Goal: Obtain resource: Obtain resource

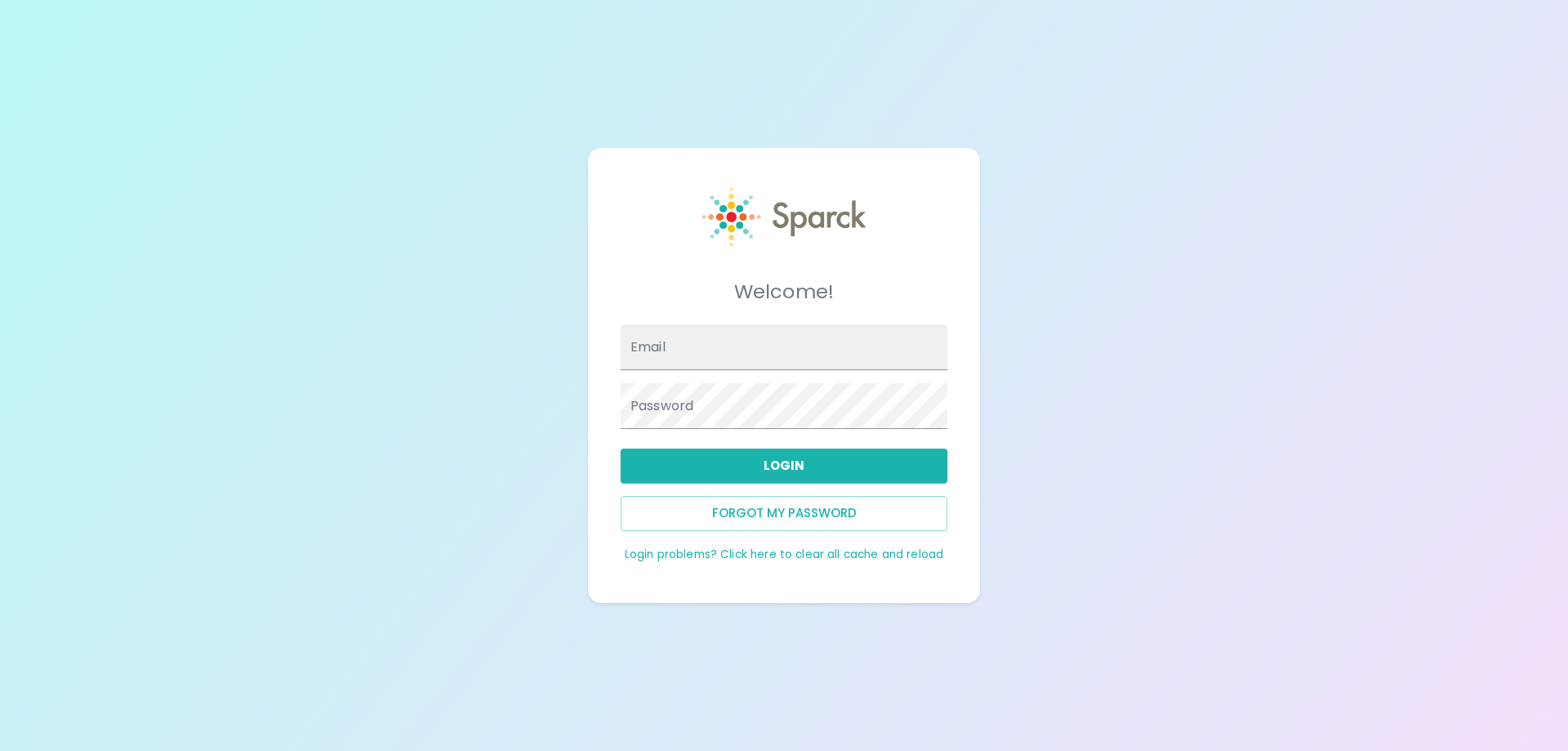
type input "[EMAIL_ADDRESS][DOMAIN_NAME]"
drag, startPoint x: 0, startPoint y: 0, endPoint x: 782, endPoint y: 462, distance: 908.3
click at [782, 462] on button "Login" at bounding box center [783, 465] width 326 height 34
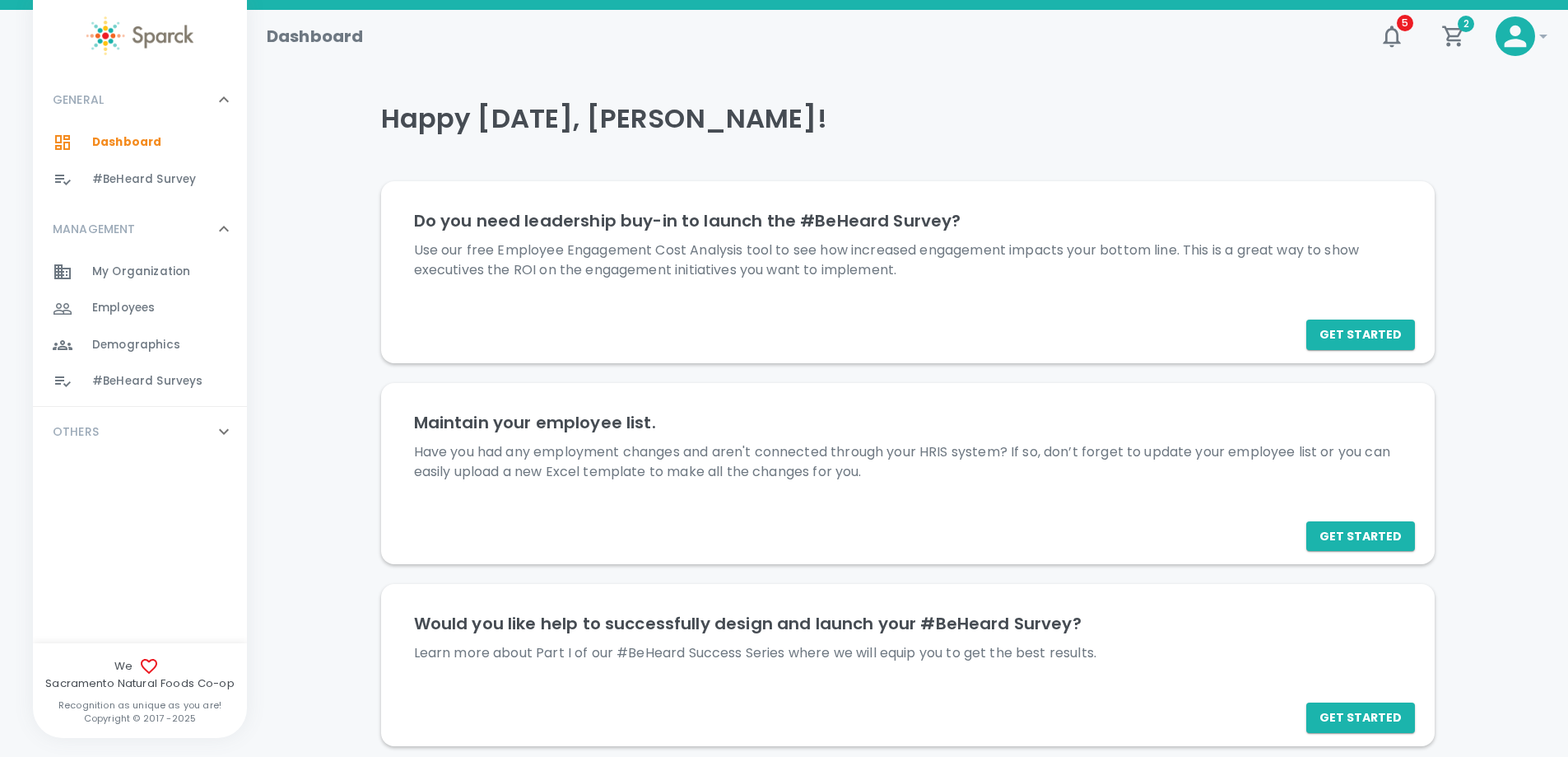
click at [167, 386] on span "#BeHeard Surveys" at bounding box center [147, 381] width 110 height 16
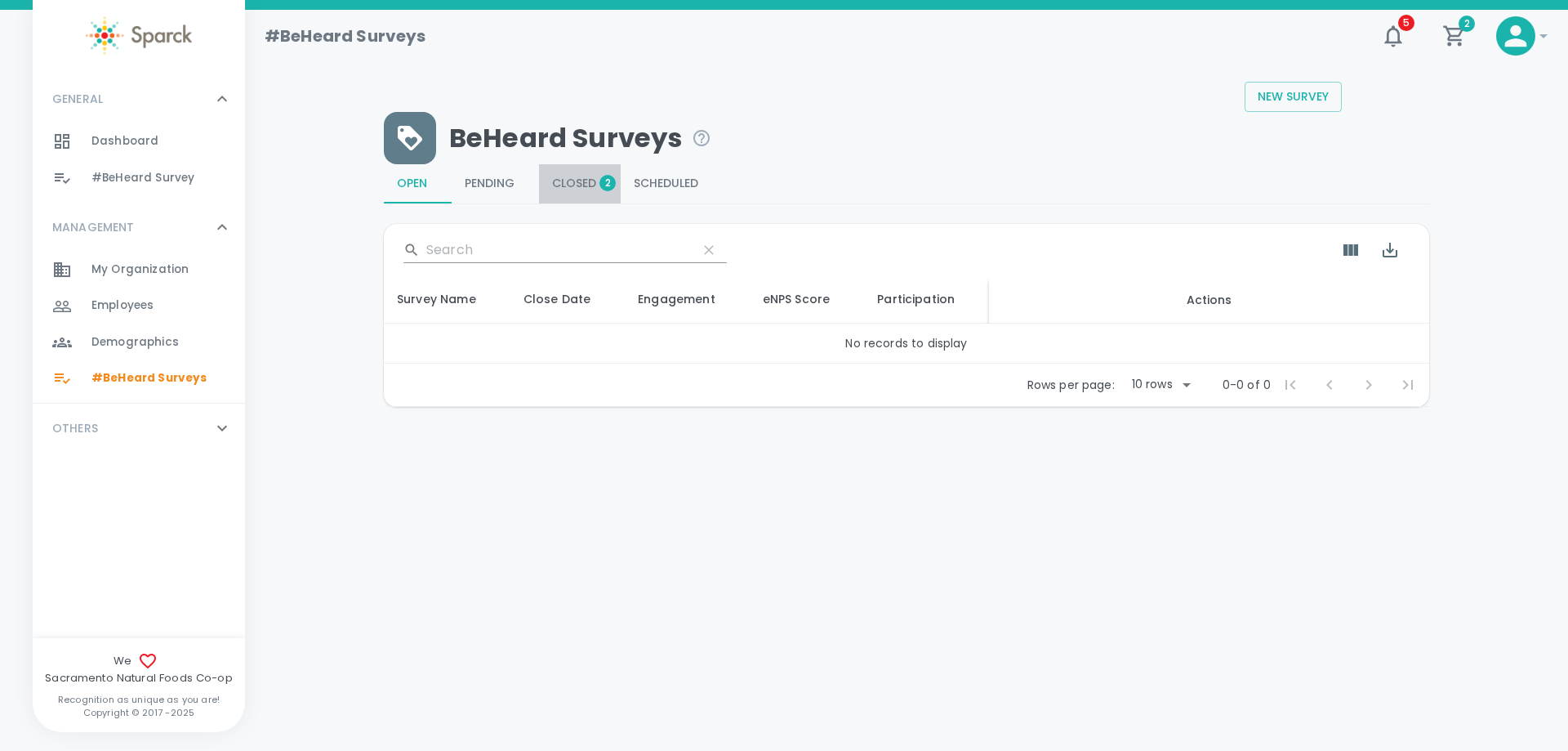
click at [592, 177] on span "Closed 2" at bounding box center [579, 183] width 55 height 14
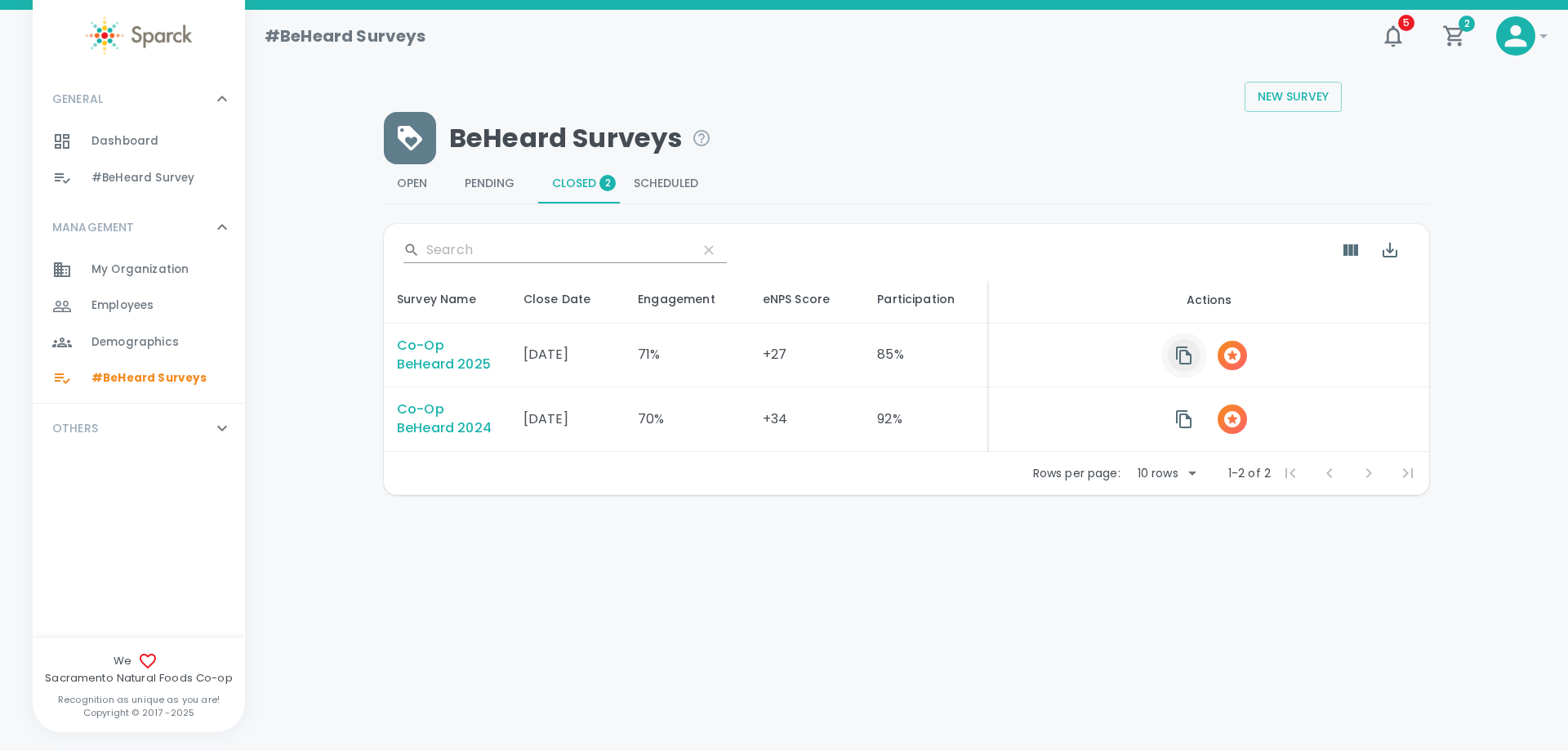
click at [1185, 359] on icon "button" at bounding box center [1184, 355] width 20 height 20
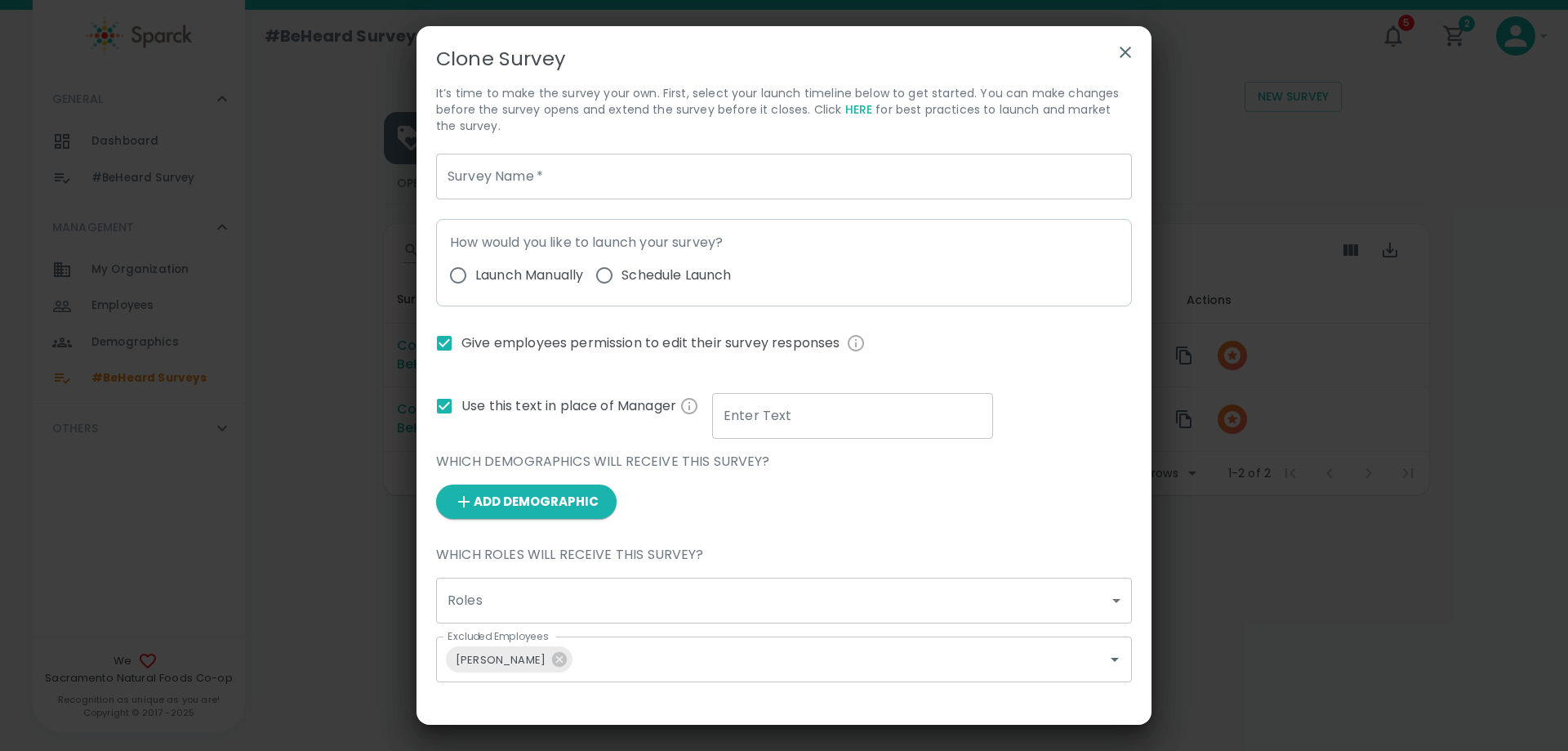
click at [1121, 51] on icon "button" at bounding box center [1125, 52] width 20 height 20
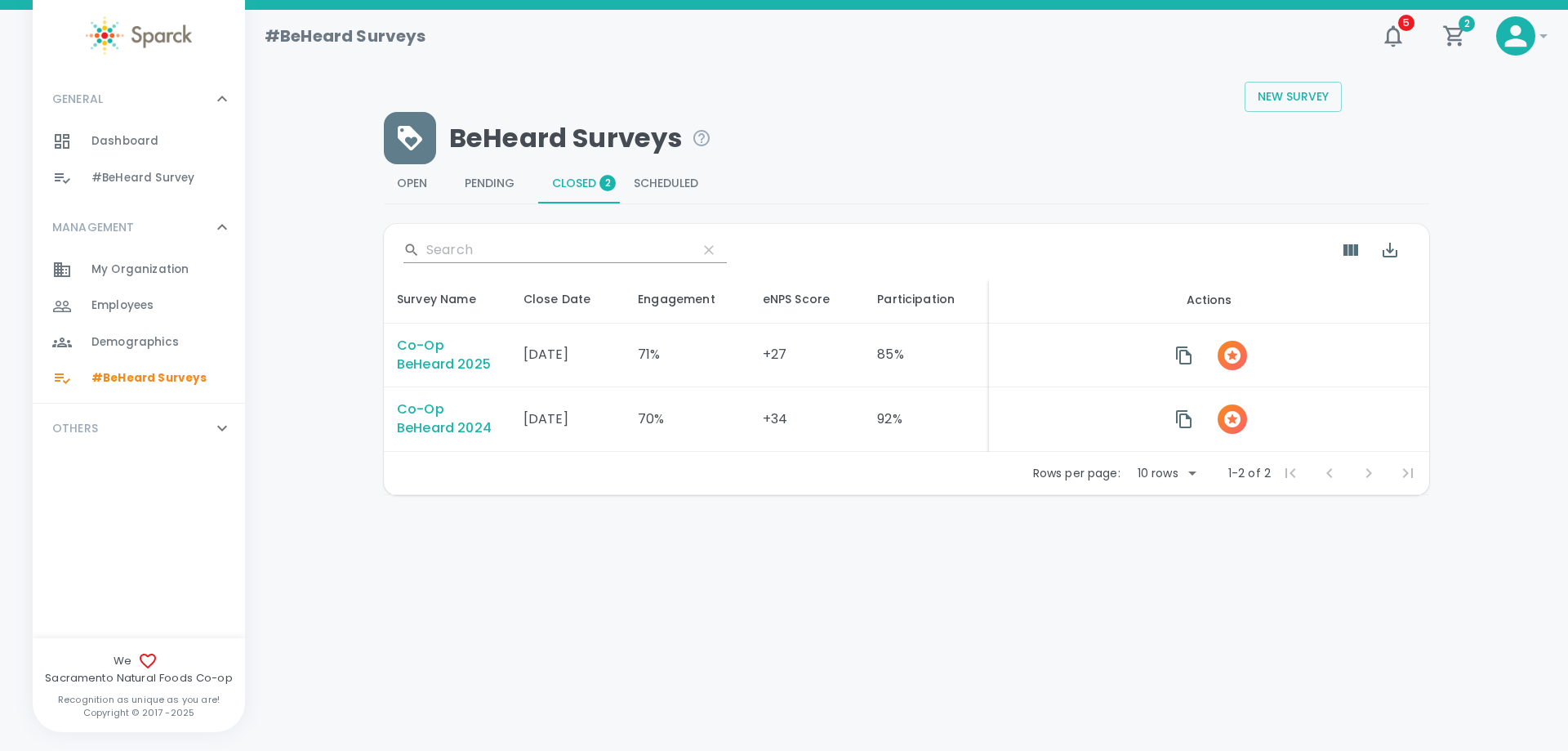
click at [454, 360] on div "Co-Op BeHeard 2025" at bounding box center [447, 355] width 101 height 37
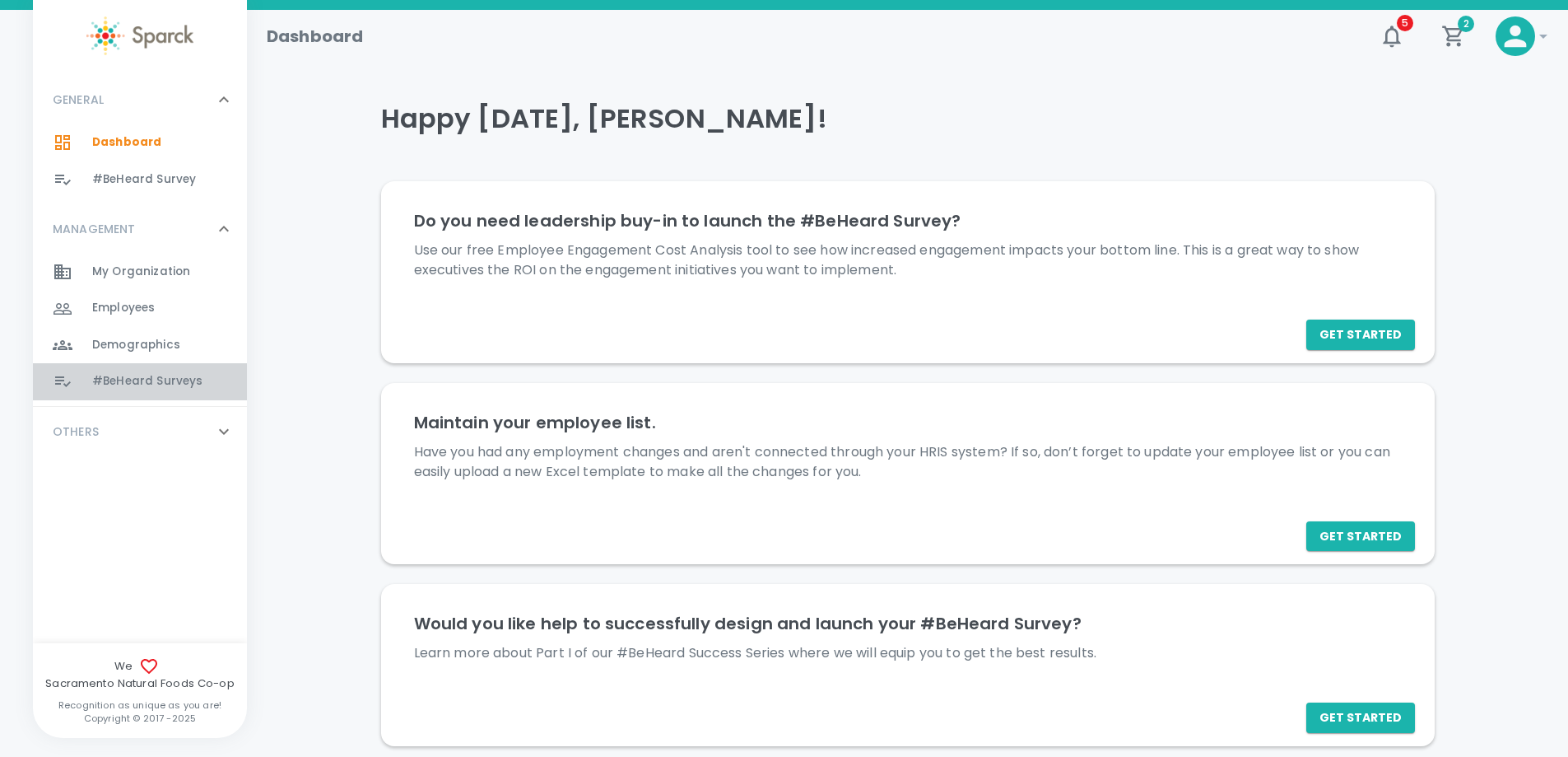
click at [130, 378] on span "#BeHeard Surveys" at bounding box center [147, 381] width 110 height 16
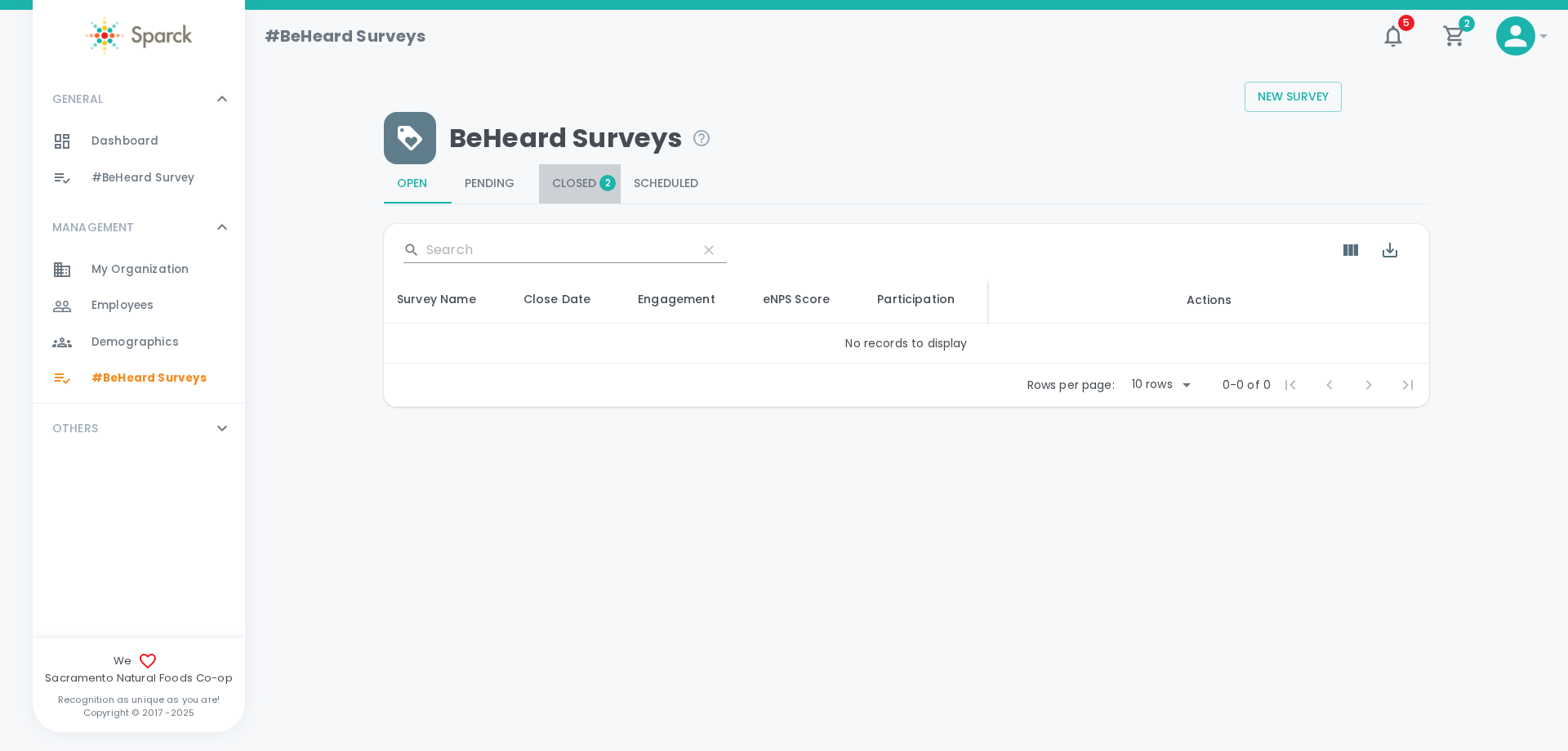
click at [581, 178] on span "Closed 2" at bounding box center [579, 183] width 55 height 14
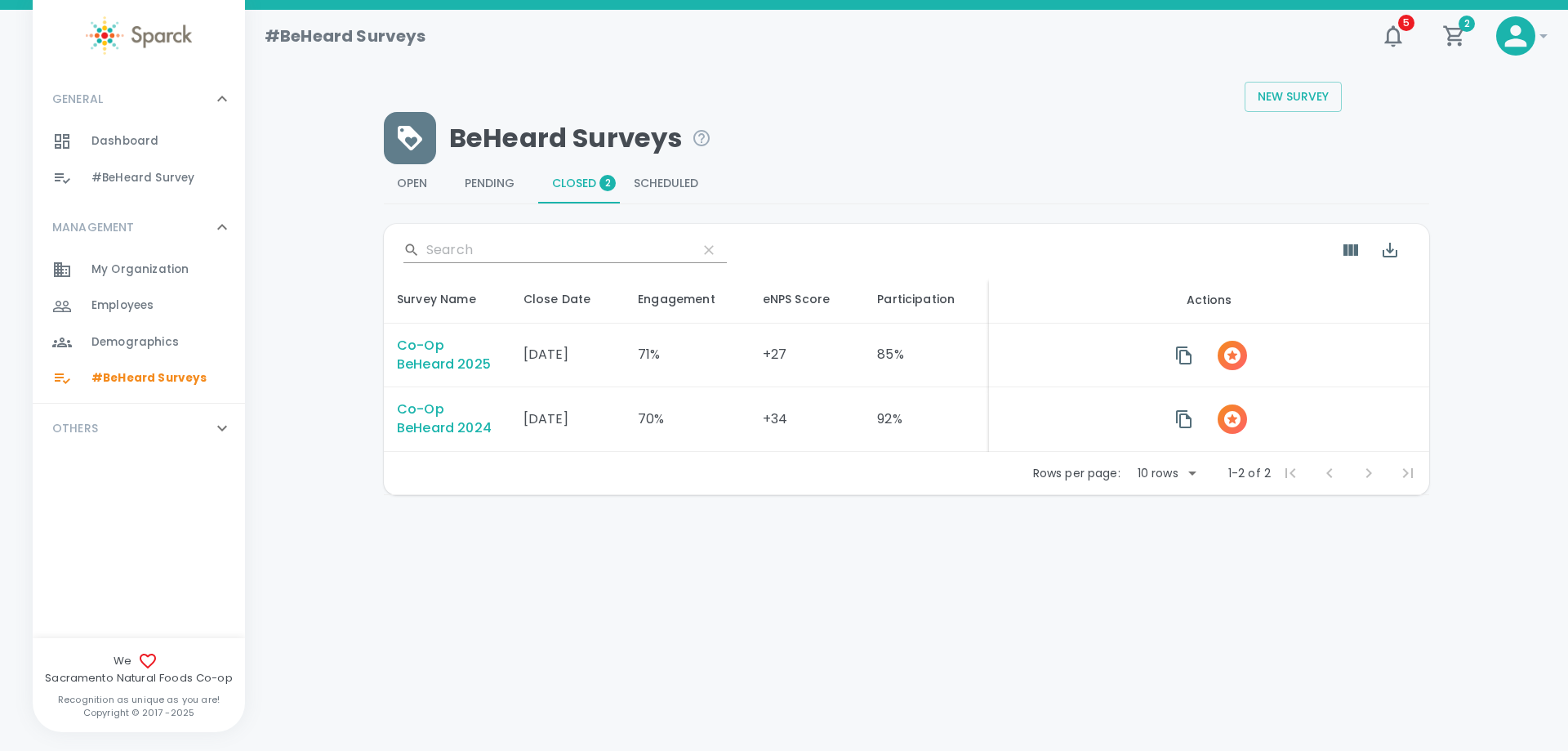
click at [467, 366] on div "Co-Op BeHeard 2025" at bounding box center [447, 355] width 101 height 37
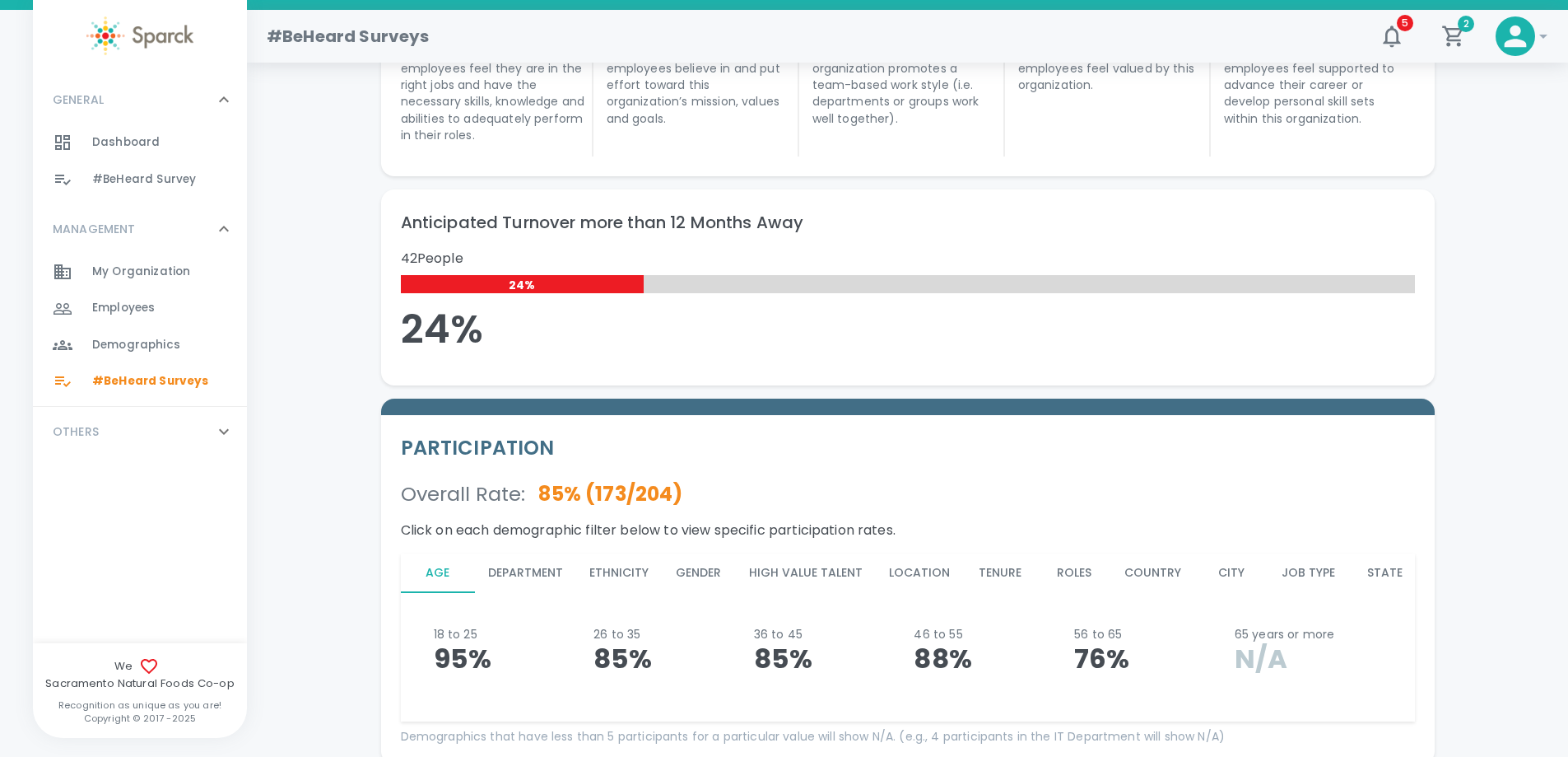
scroll to position [987, 0]
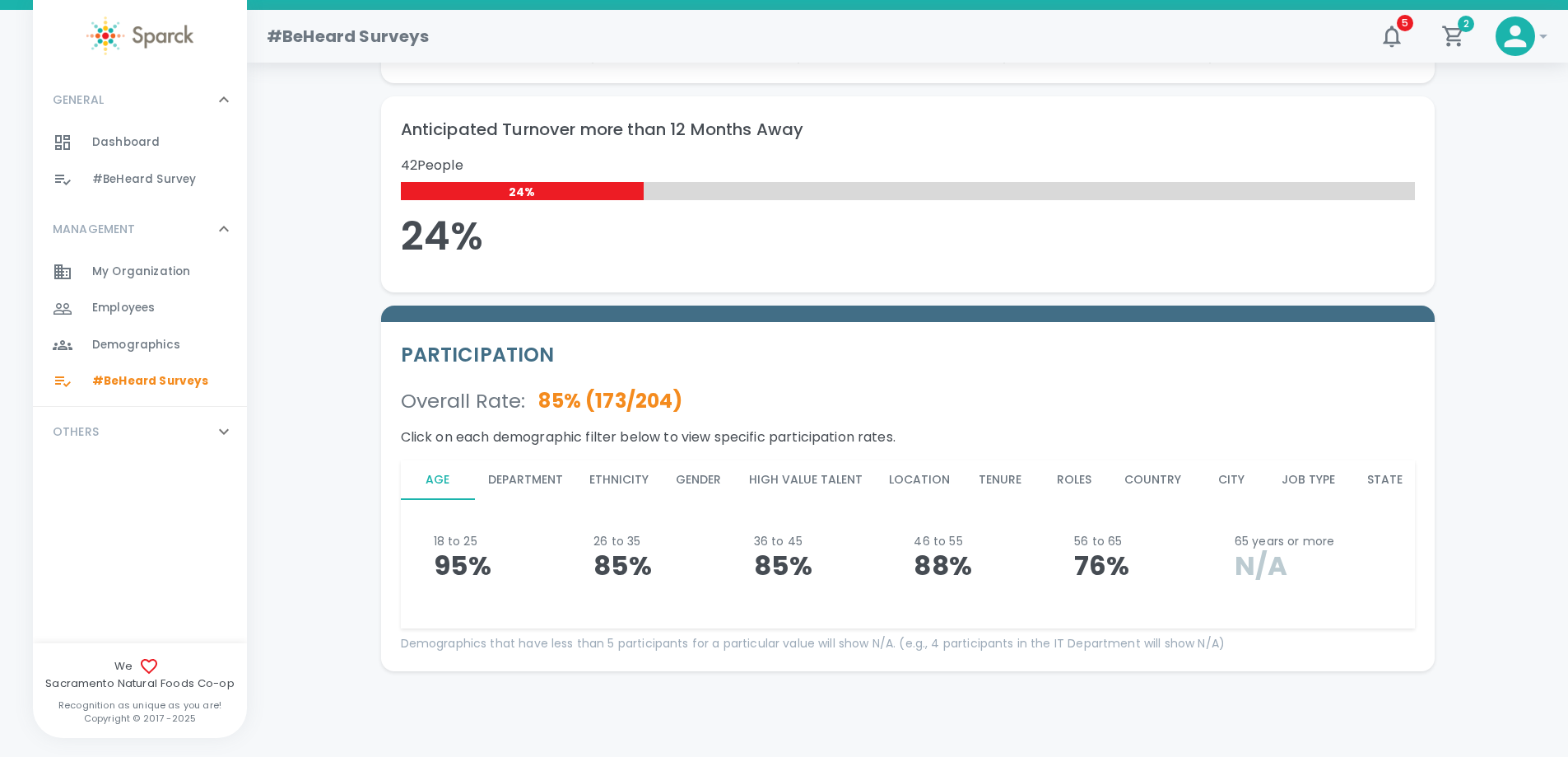
click at [540, 480] on button "Department" at bounding box center [526, 480] width 102 height 39
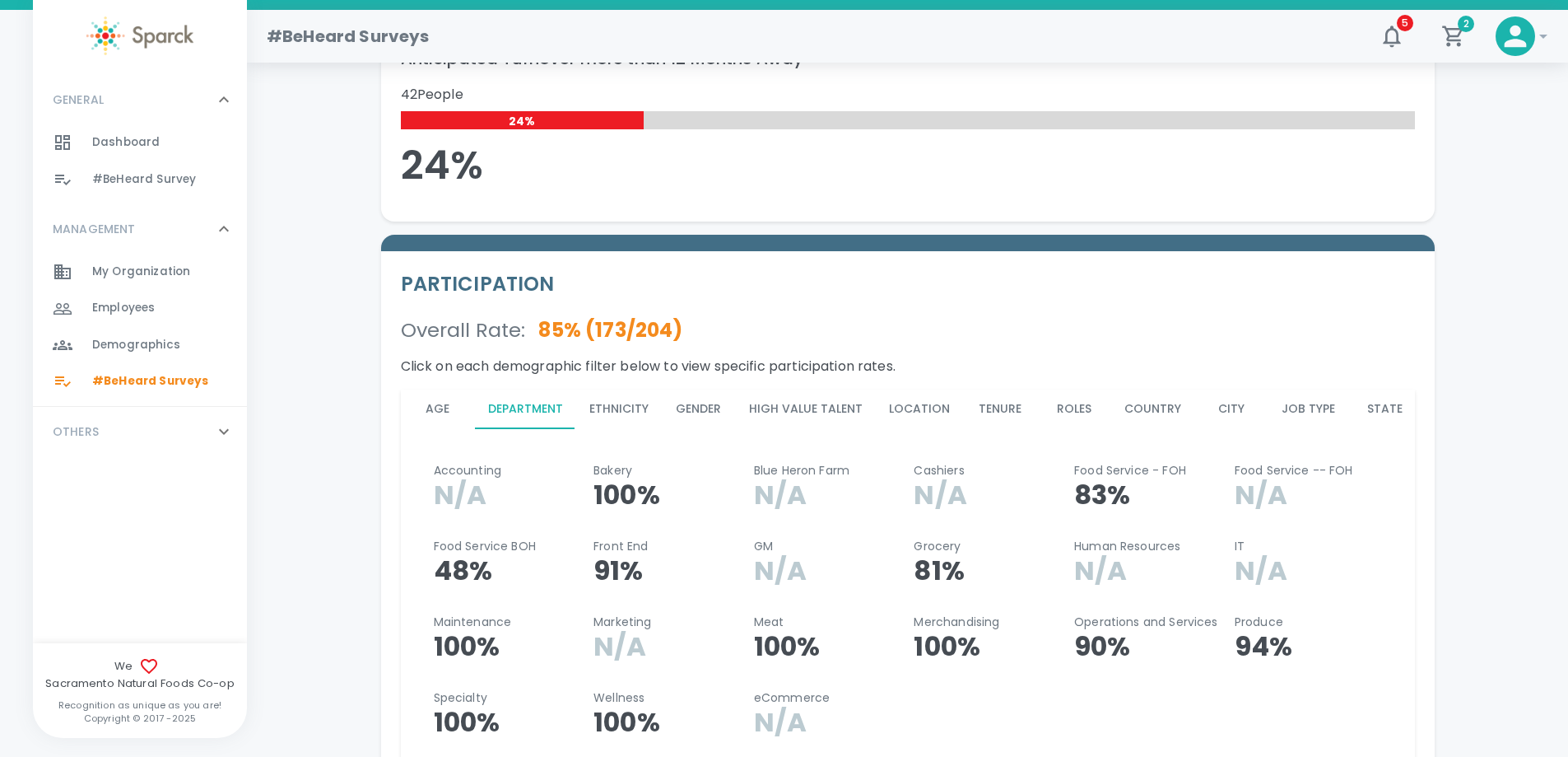
scroll to position [1152, 0]
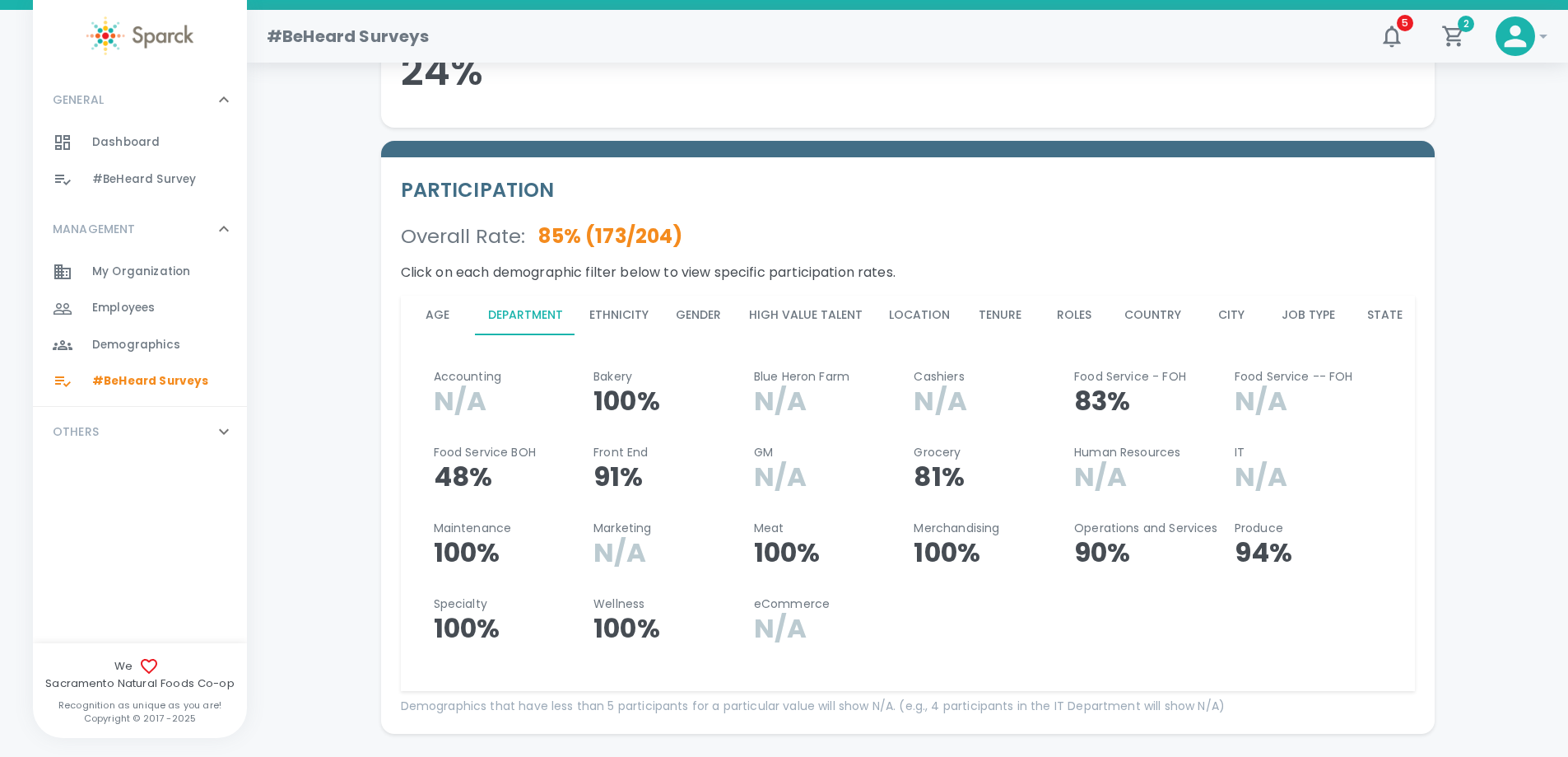
click at [610, 312] on button "Ethnicity" at bounding box center [619, 315] width 85 height 39
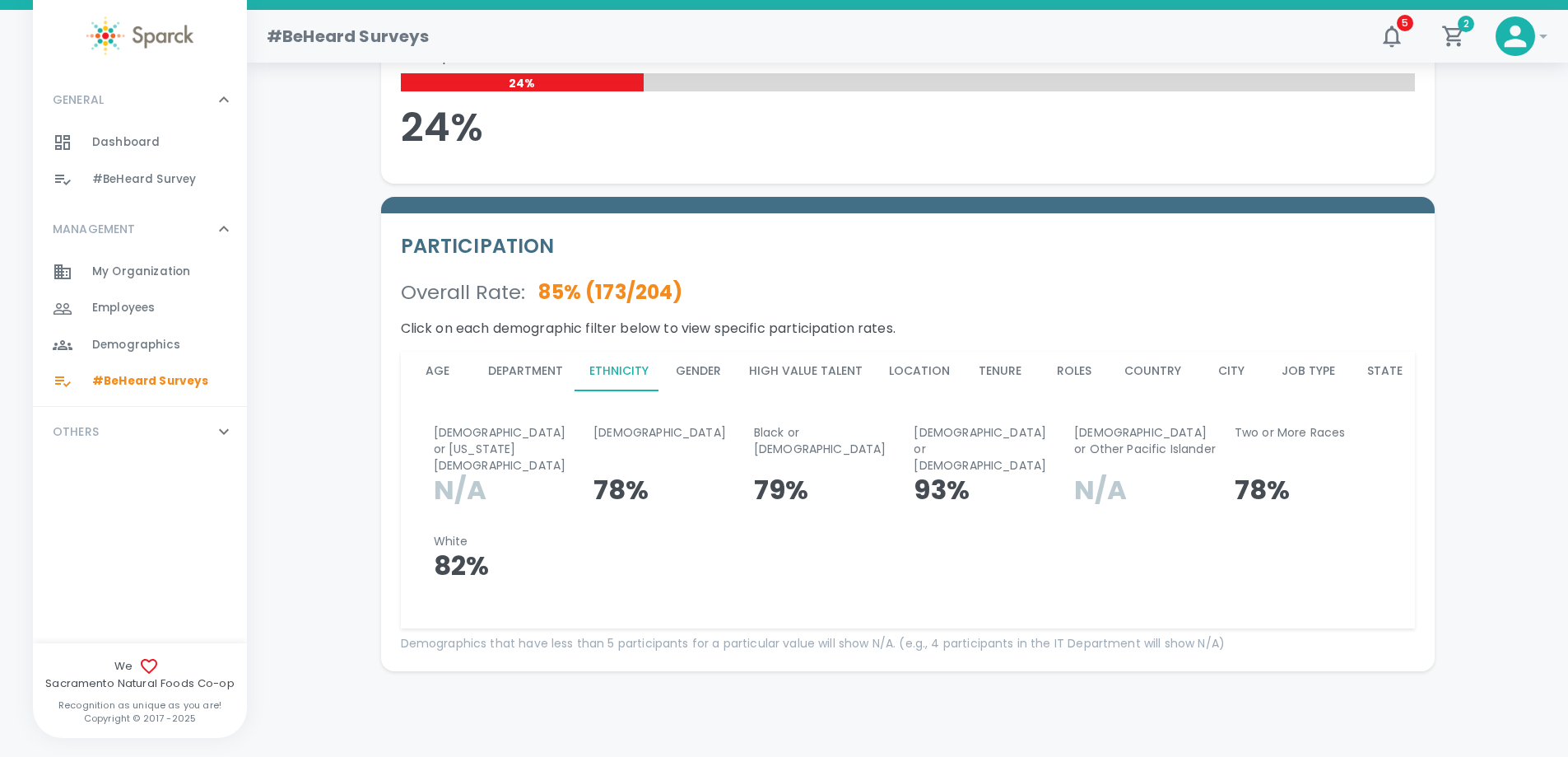
scroll to position [1079, 0]
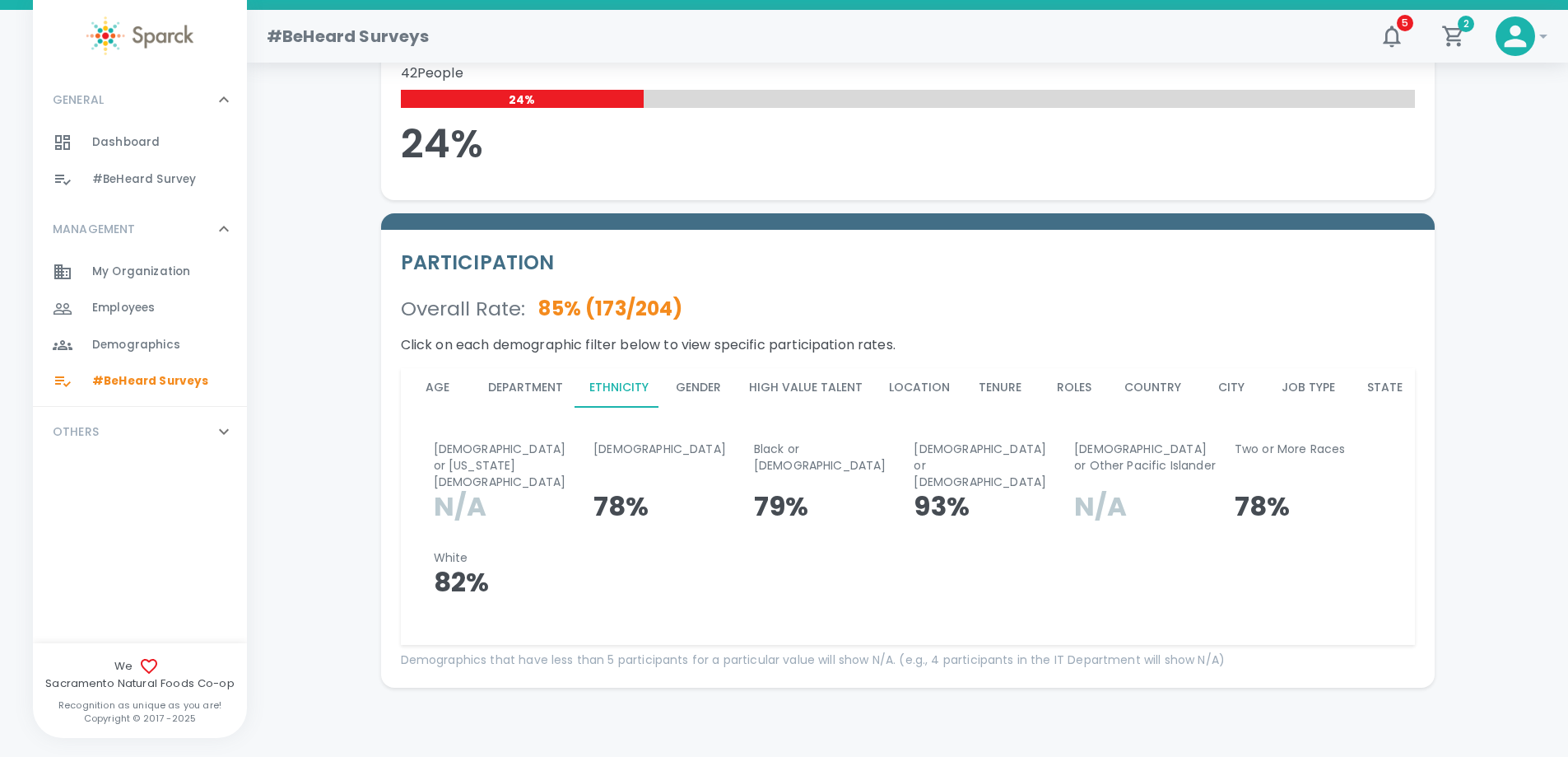
click at [700, 384] on button "Gender" at bounding box center [698, 388] width 74 height 39
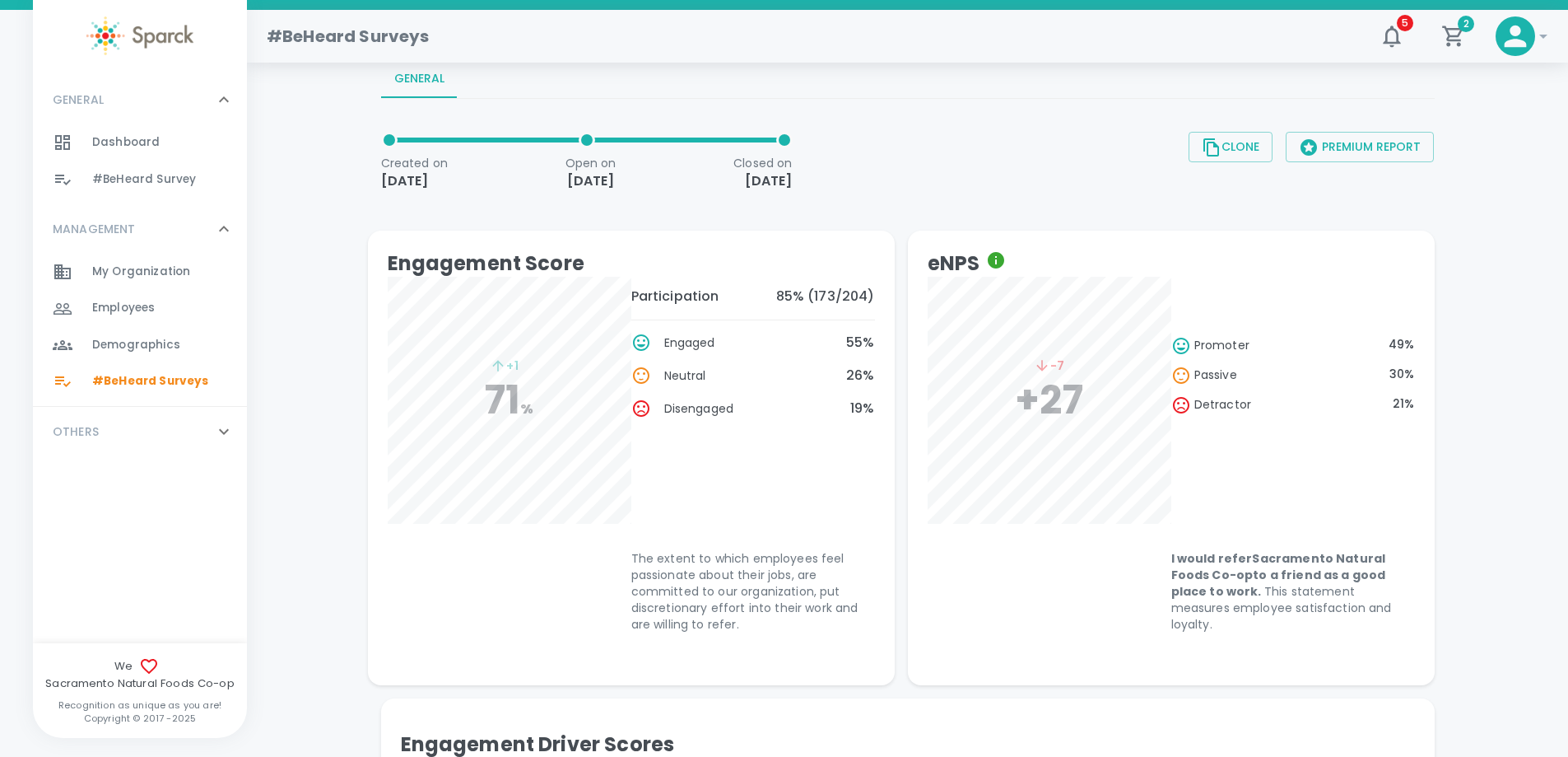
scroll to position [82, 0]
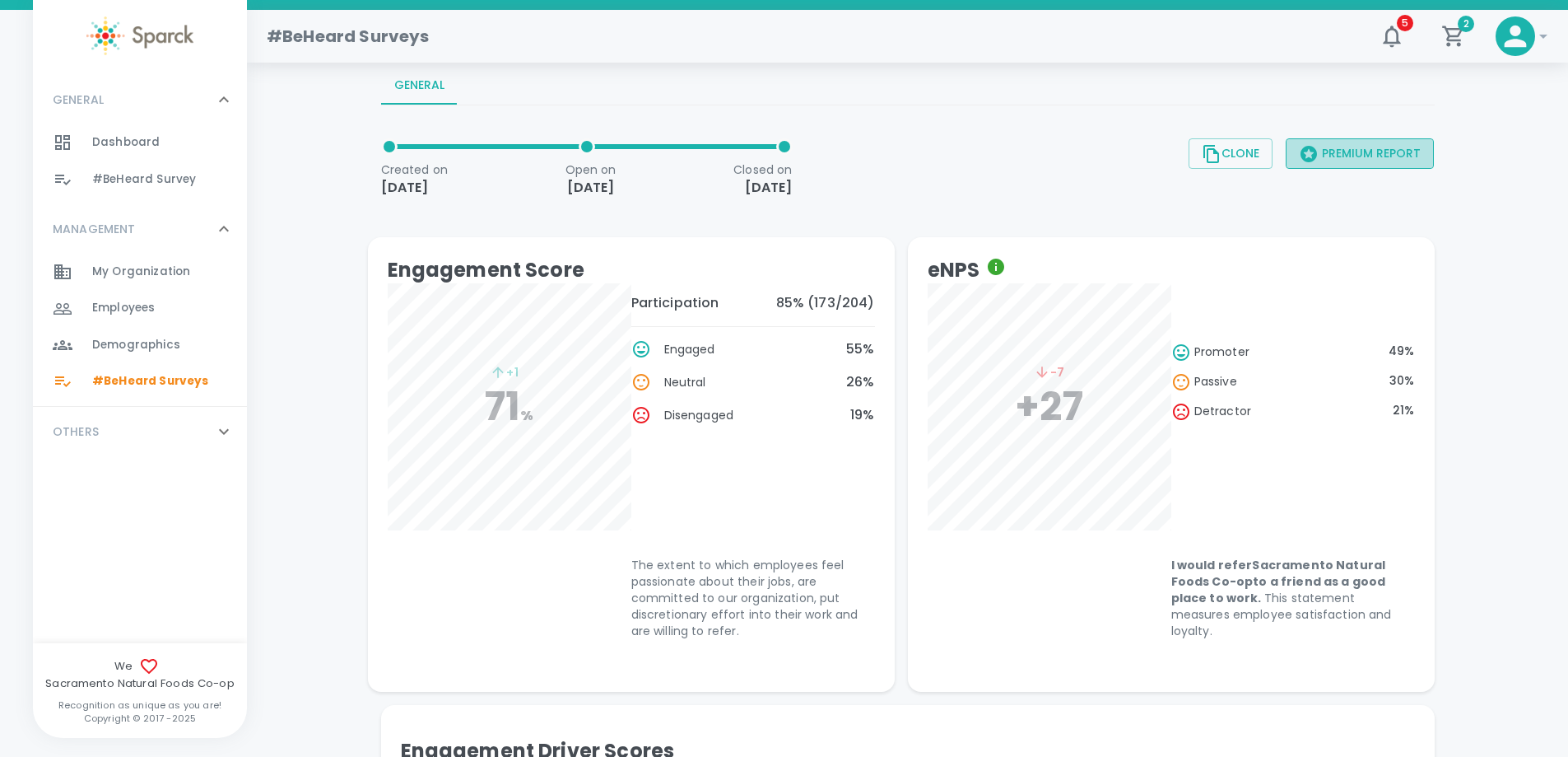
click at [1362, 156] on button "Premium Report" at bounding box center [1360, 154] width 148 height 31
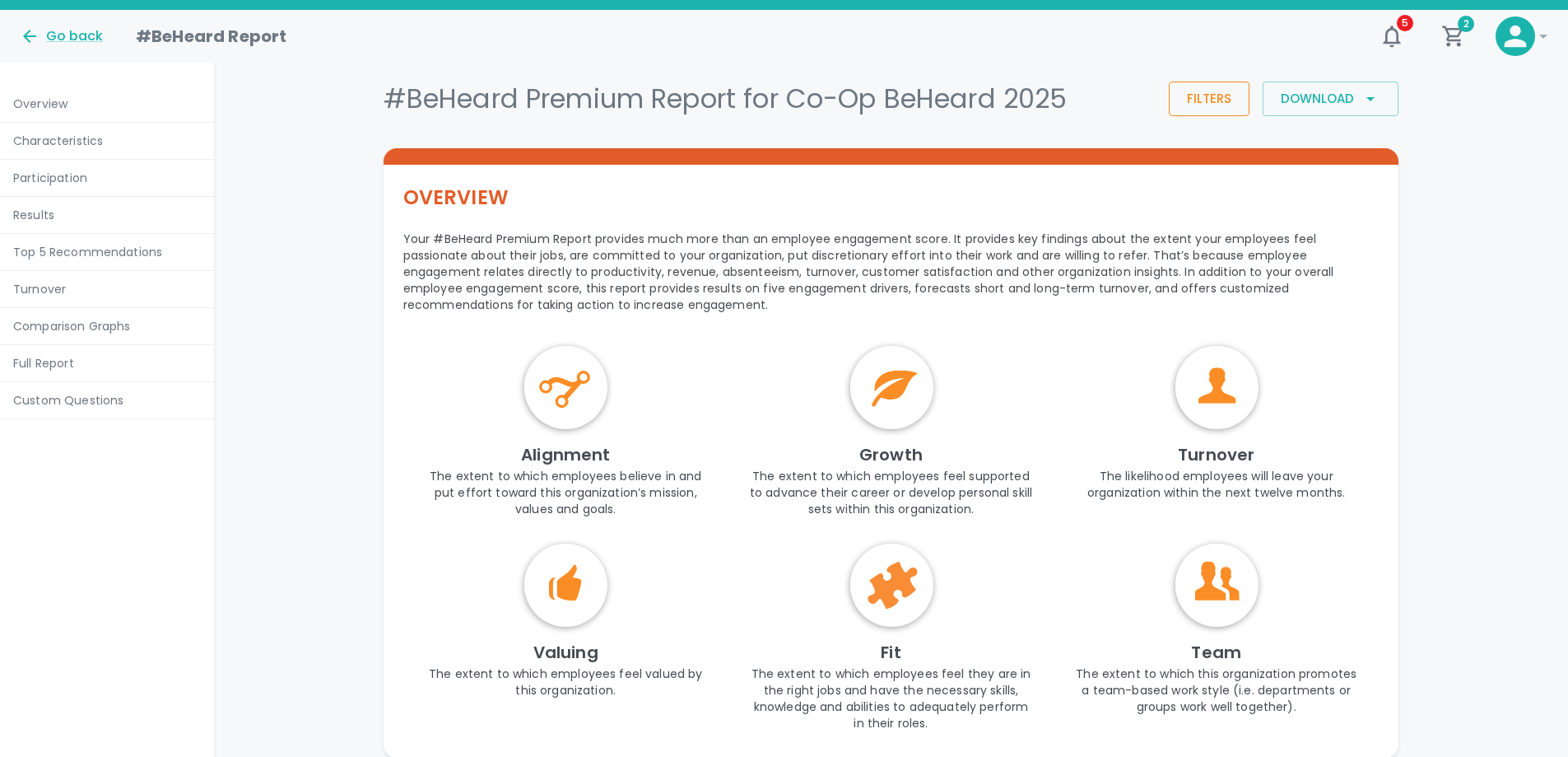
click at [1216, 106] on button "Filters" at bounding box center [1209, 99] width 81 height 35
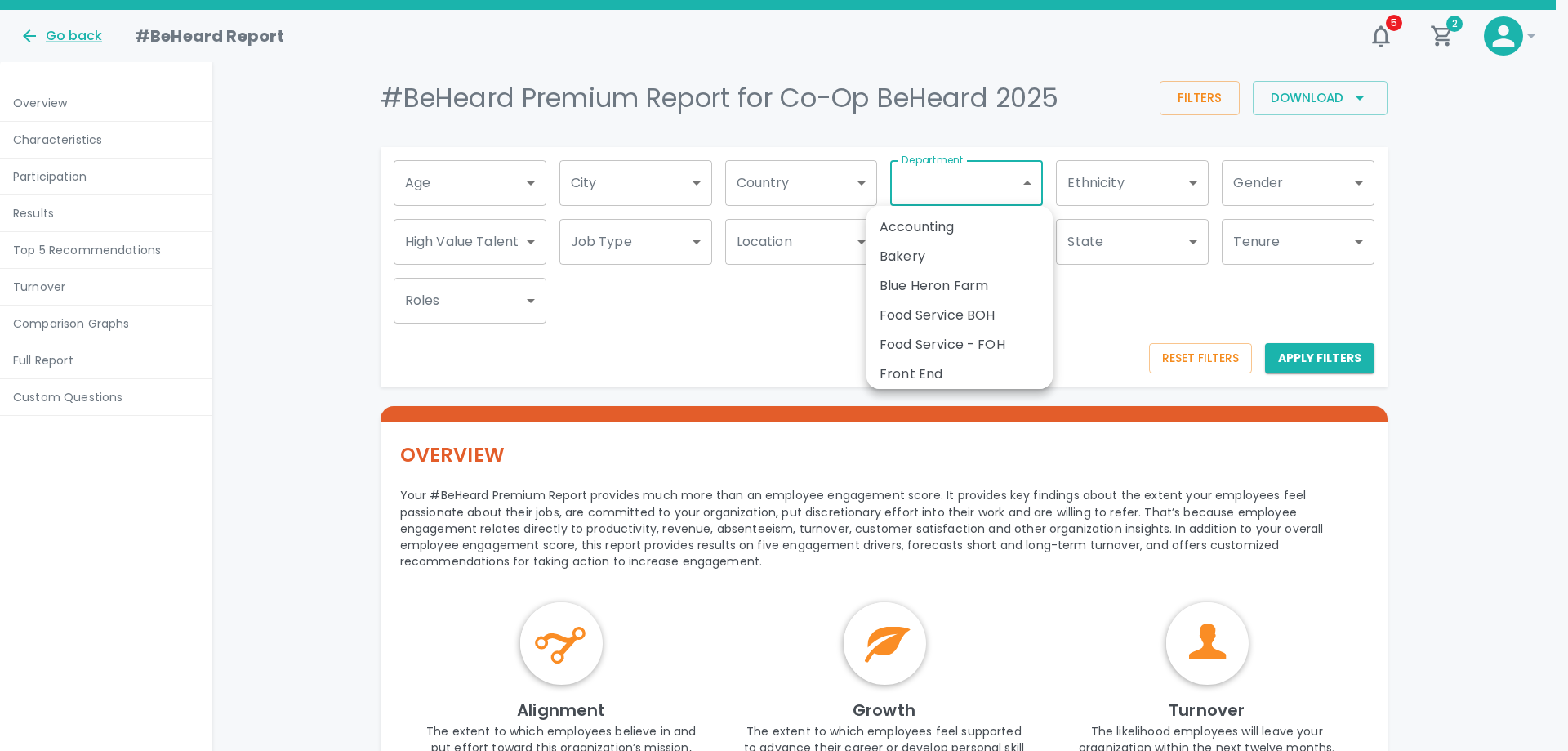
click at [787, 328] on div at bounding box center [784, 375] width 1568 height 751
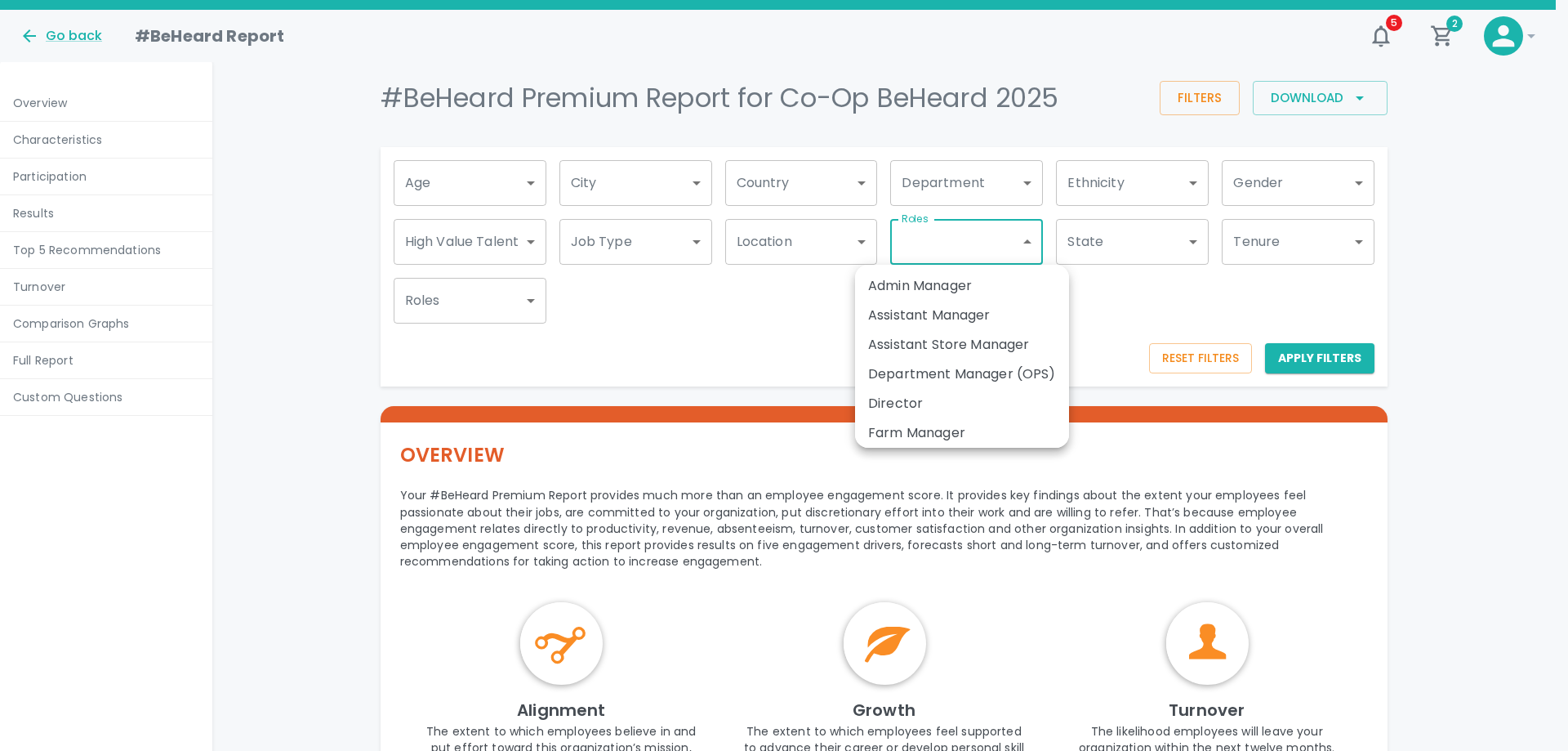
click at [735, 361] on div at bounding box center [784, 375] width 1568 height 751
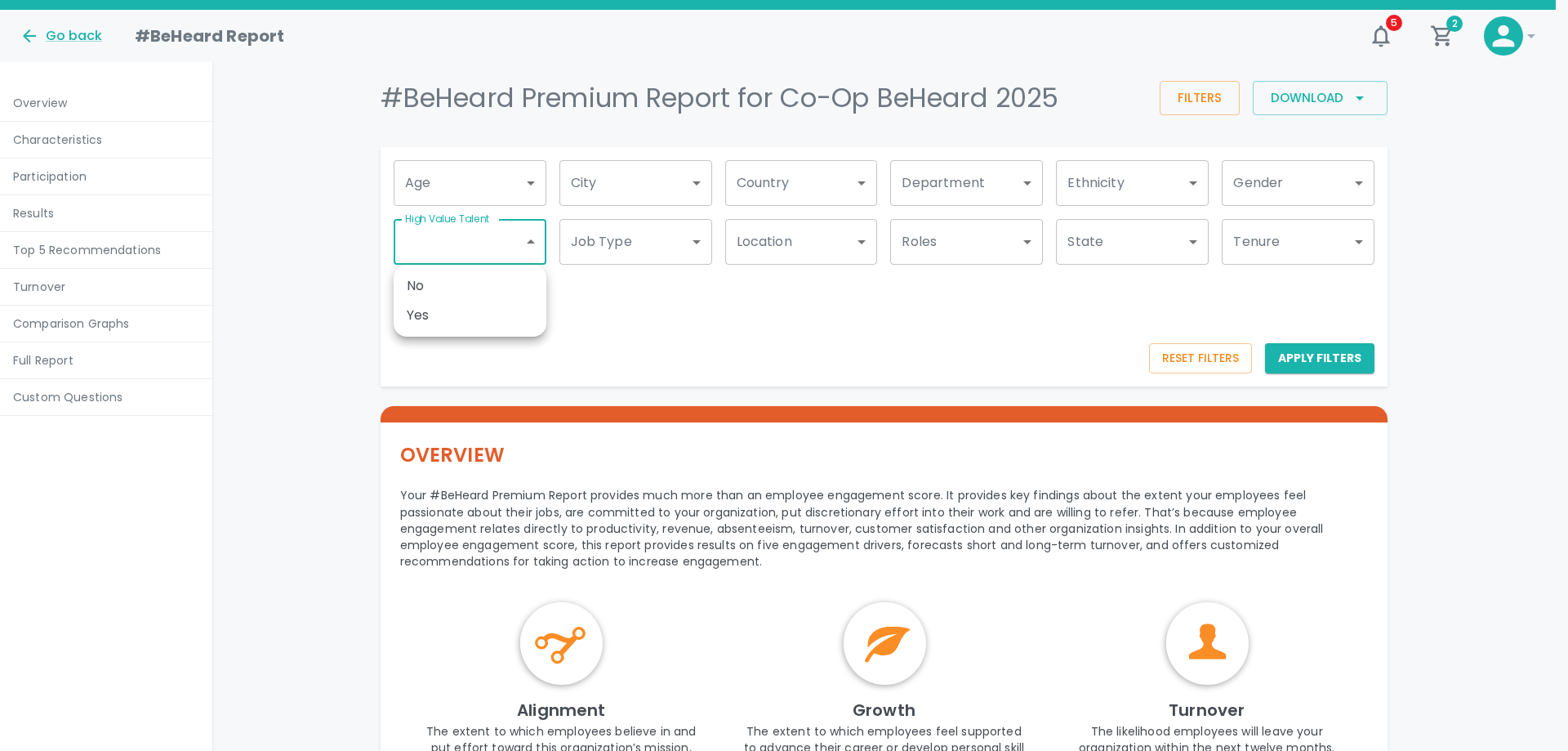
click at [528, 243] on div at bounding box center [784, 375] width 1568 height 751
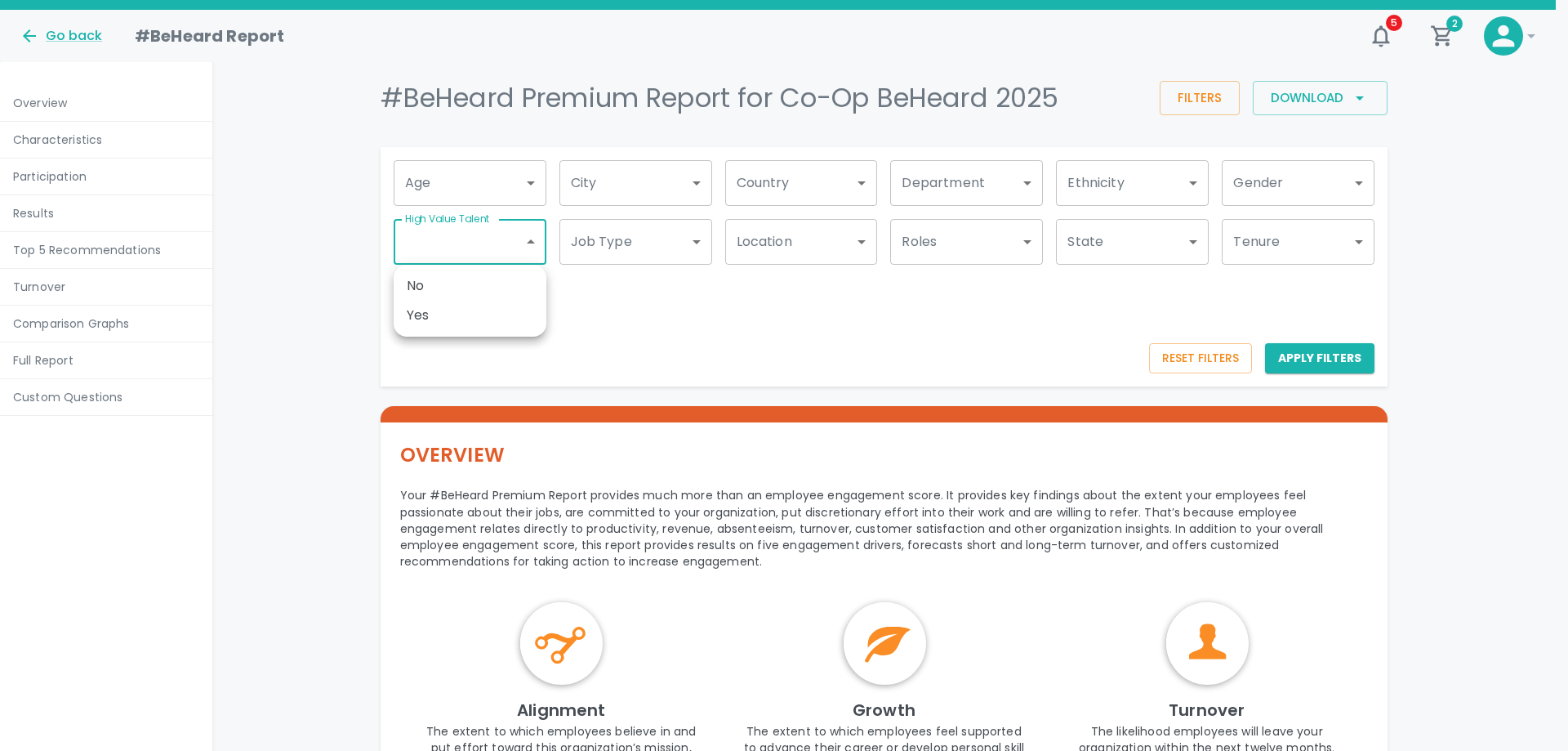
click at [778, 330] on div at bounding box center [784, 375] width 1568 height 751
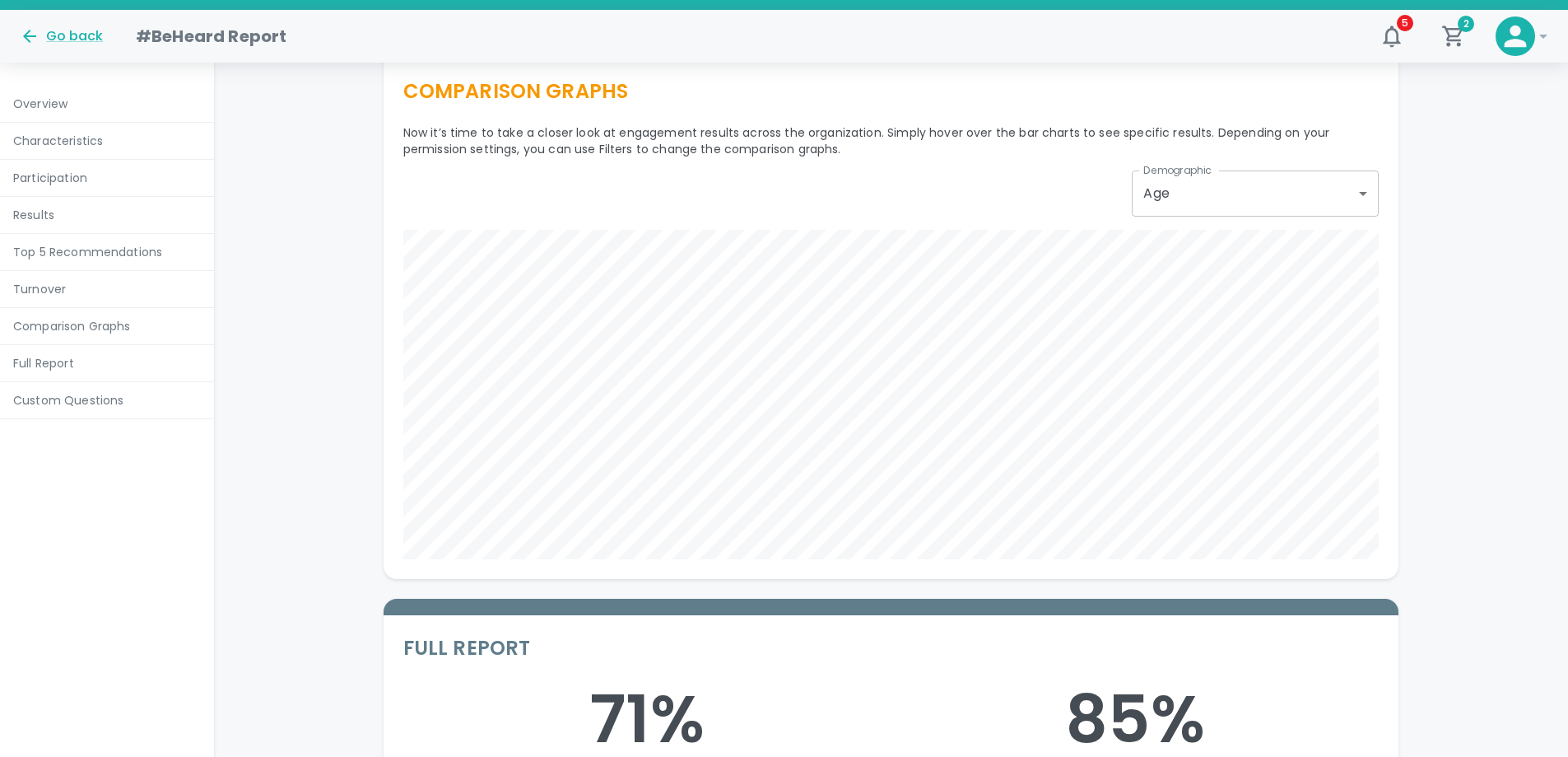
scroll to position [6753, 0]
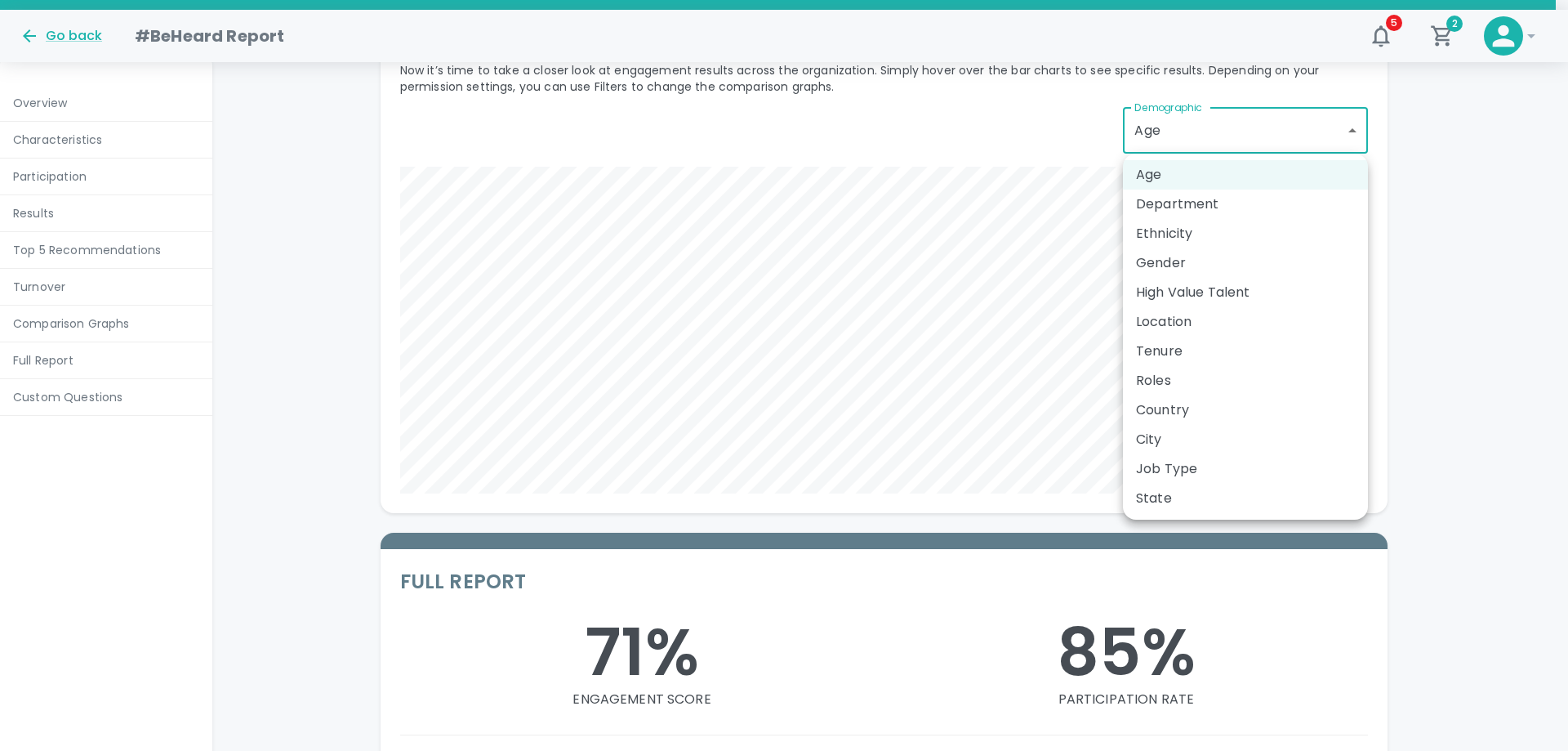
click at [865, 202] on div at bounding box center [784, 375] width 1568 height 751
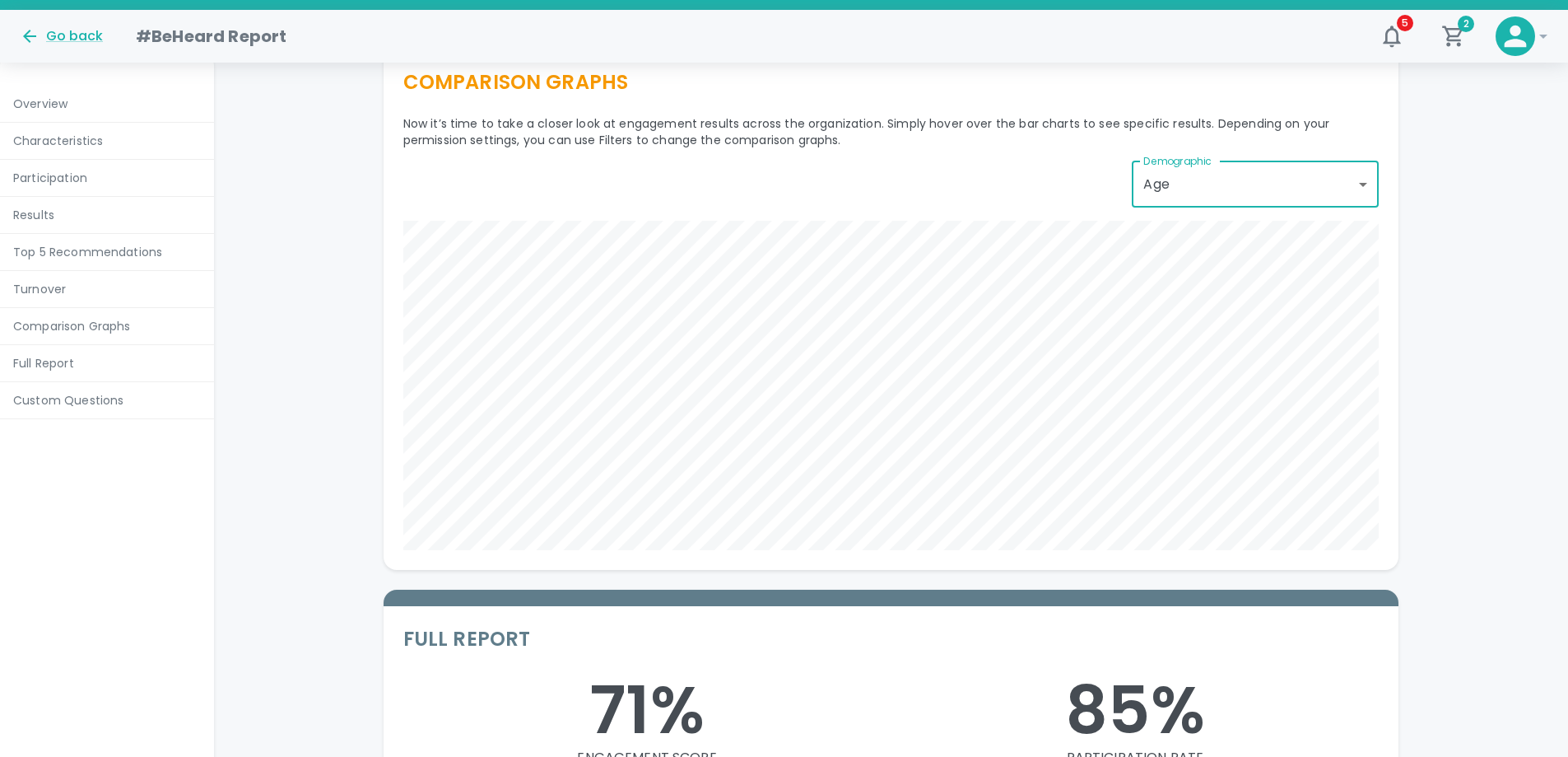
scroll to position [6670, 0]
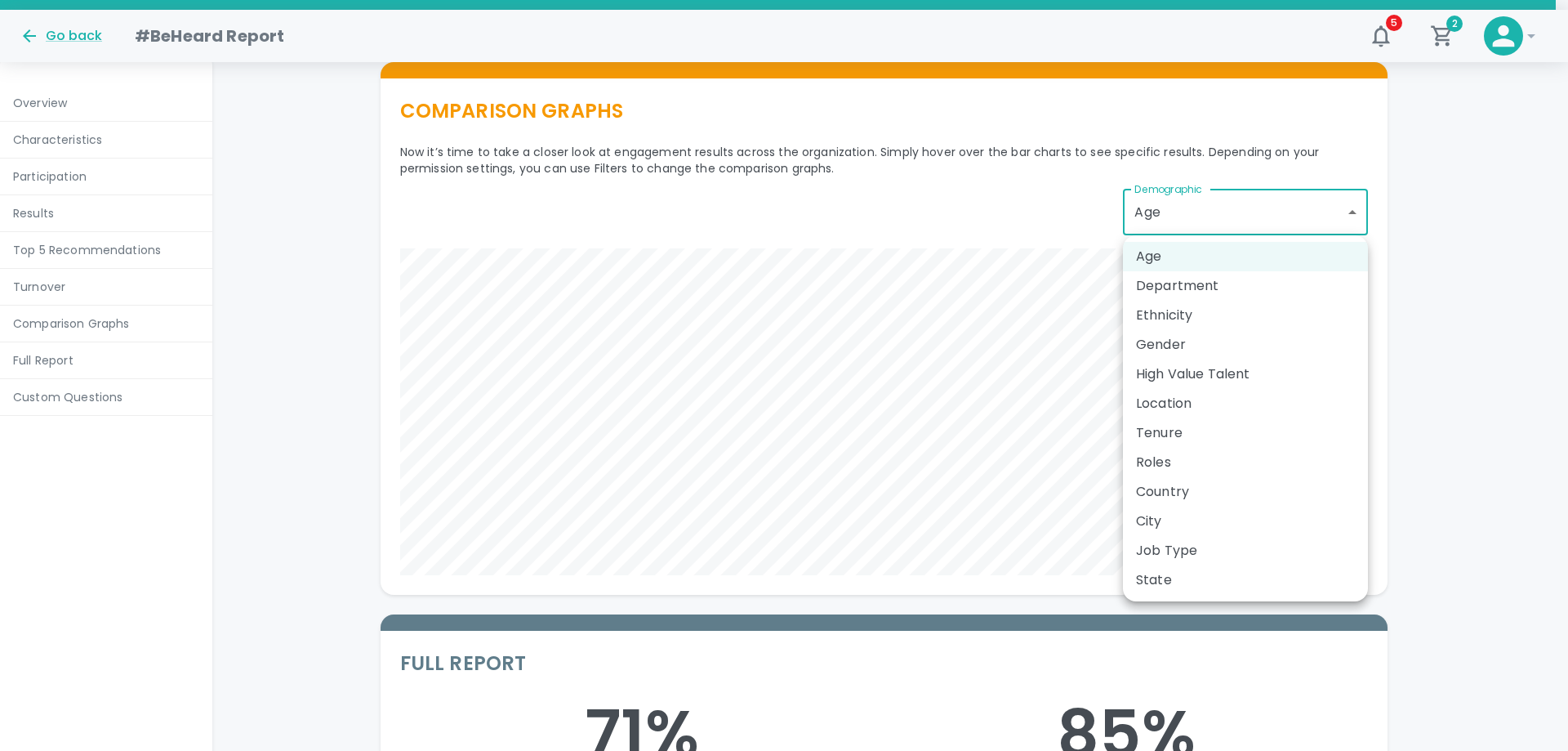
click at [1167, 285] on li "Department" at bounding box center [1245, 286] width 245 height 30
type input "Department"
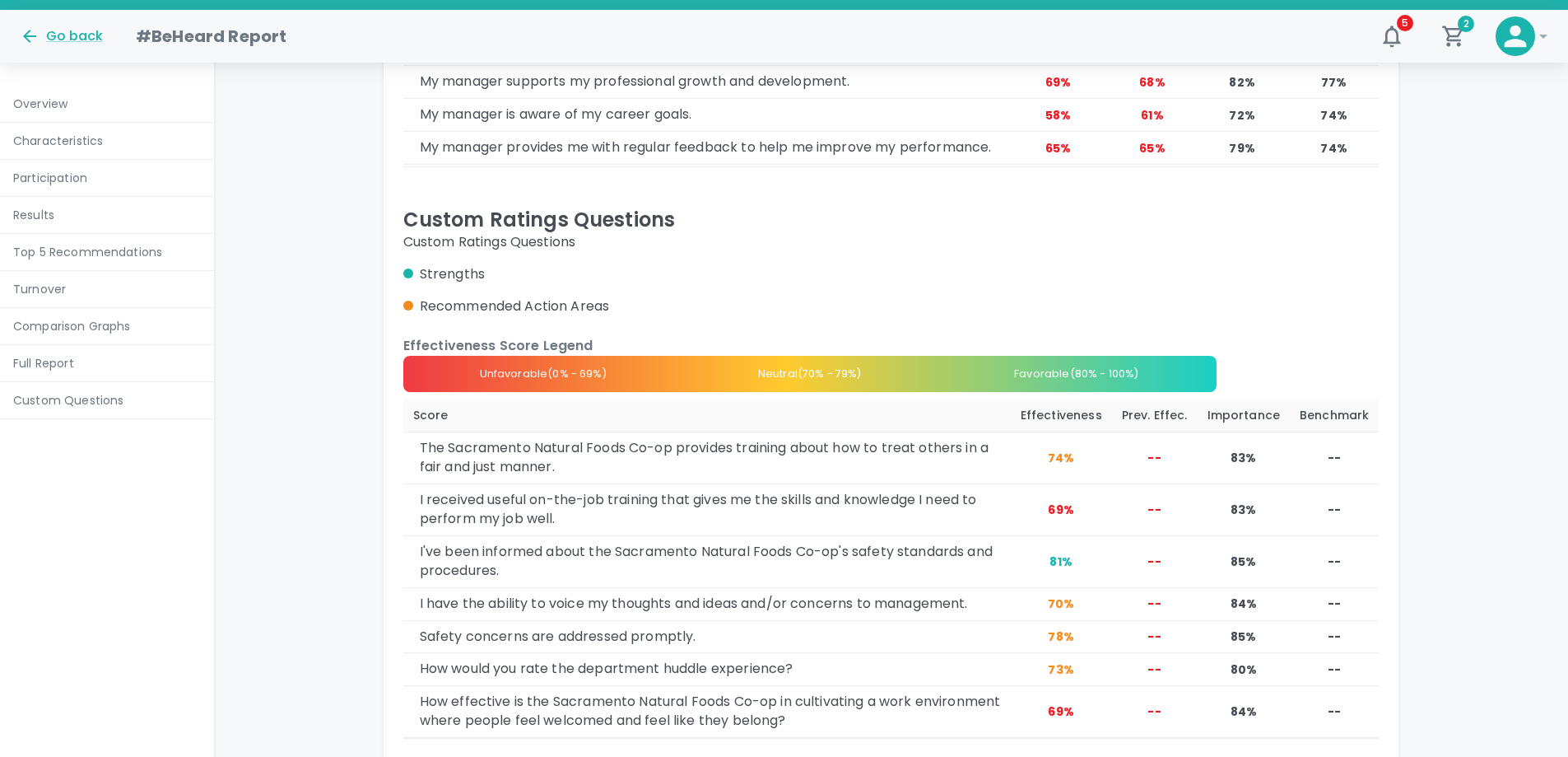
scroll to position [10568, 0]
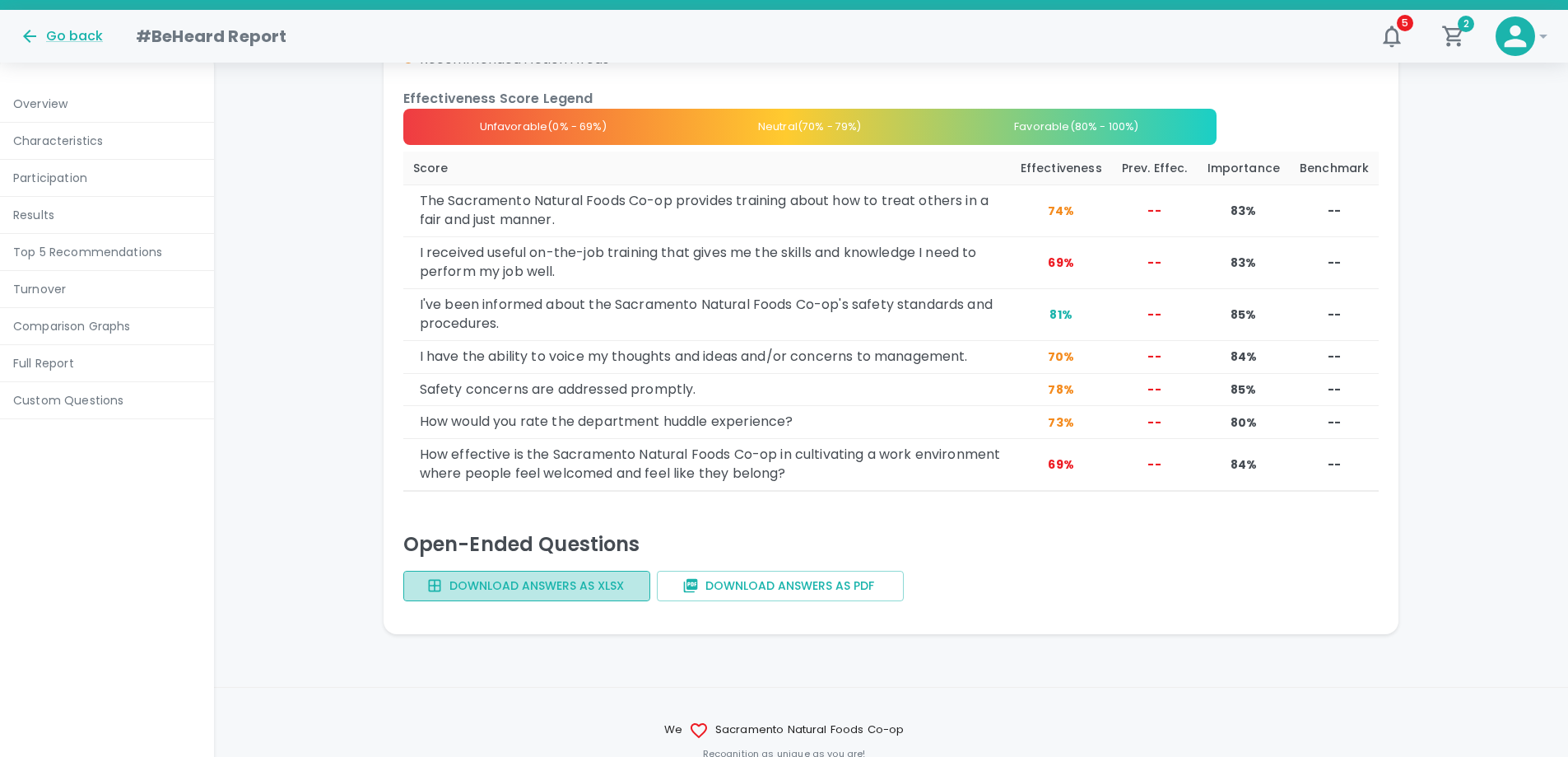
click at [588, 593] on button "Download answers as XLSX" at bounding box center [527, 586] width 246 height 31
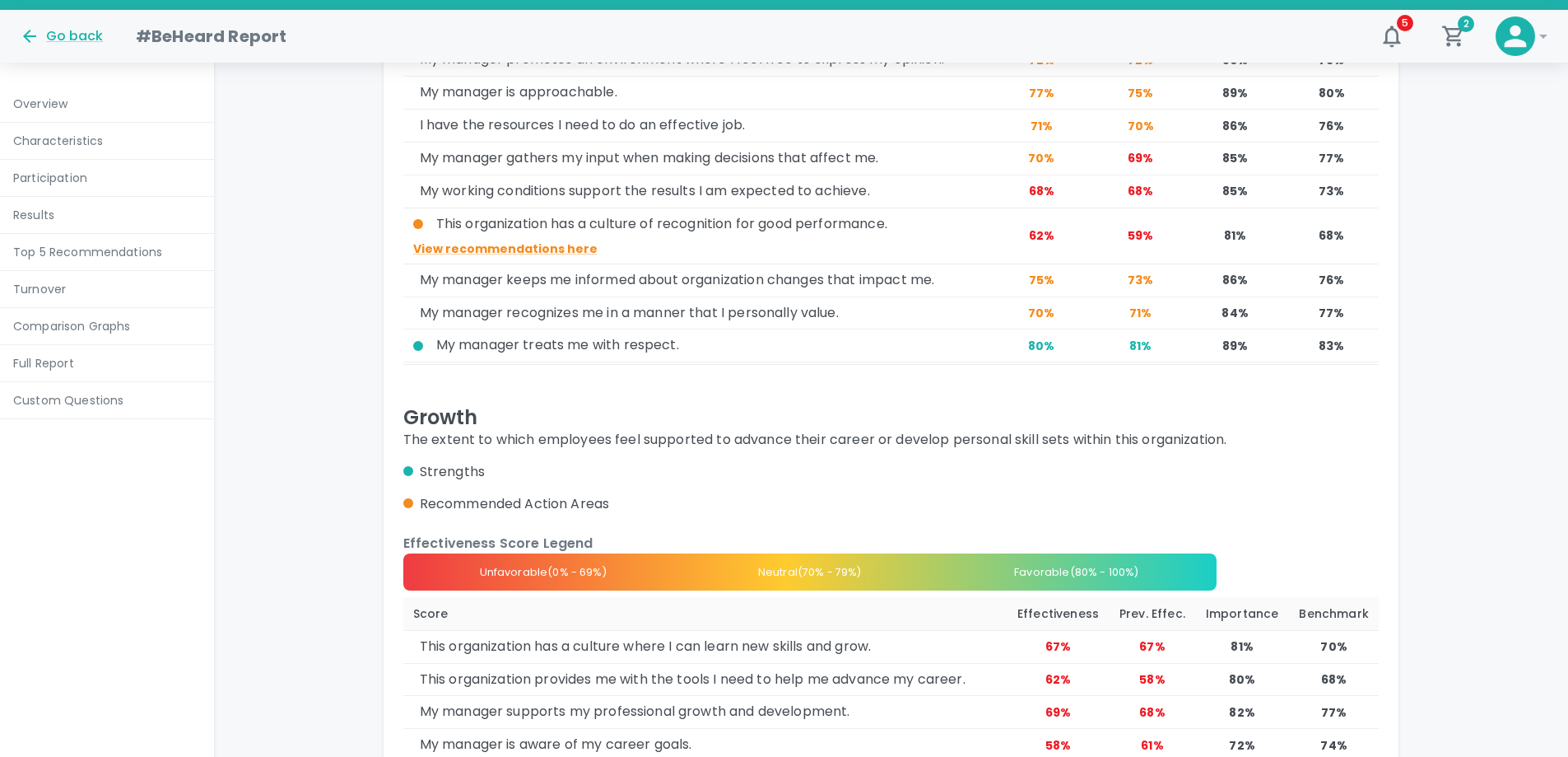
scroll to position [9663, 0]
